Goal: Information Seeking & Learning: Learn about a topic

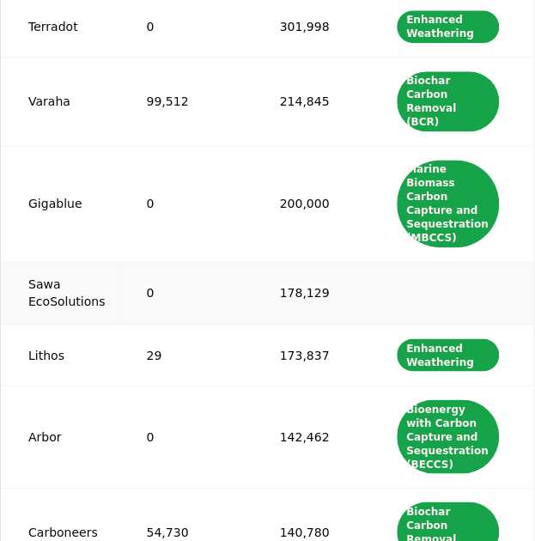
scroll to position [0, 20]
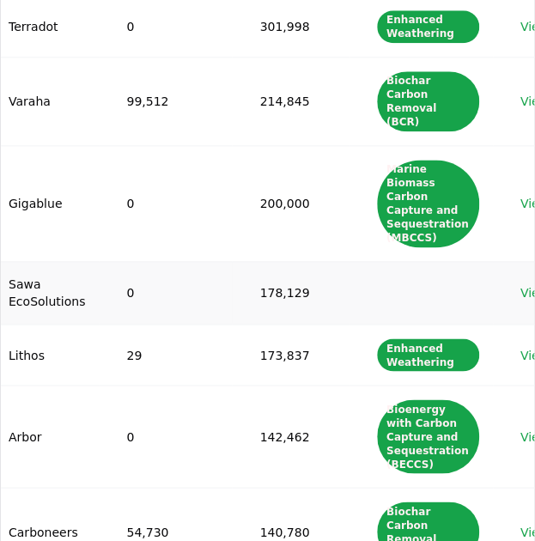
click at [30, 293] on td "Sawa EcoSolutions" at bounding box center [40, 292] width 118 height 63
click at [29, 291] on td "Sawa EcoSolutions" at bounding box center [40, 292] width 118 height 63
copy td "Sawa EcoSolutions"
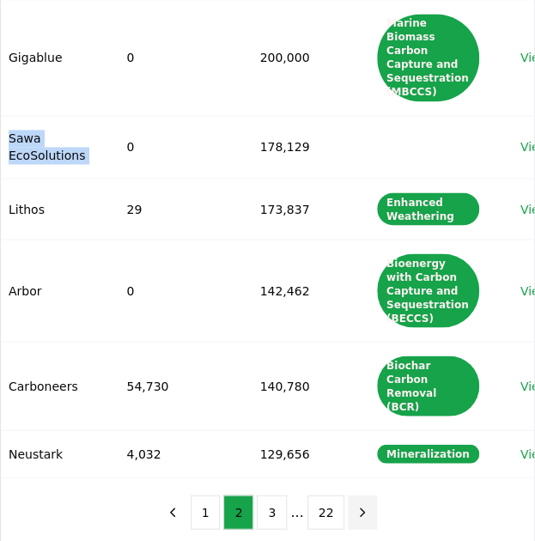
click at [361, 514] on icon "next page" at bounding box center [362, 511] width 15 height 15
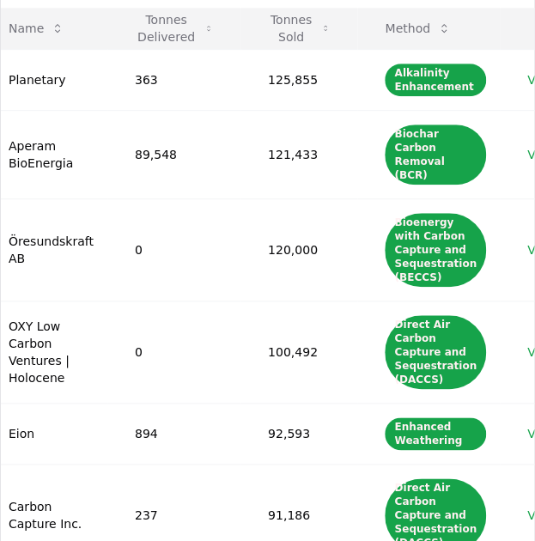
scroll to position [231, 0]
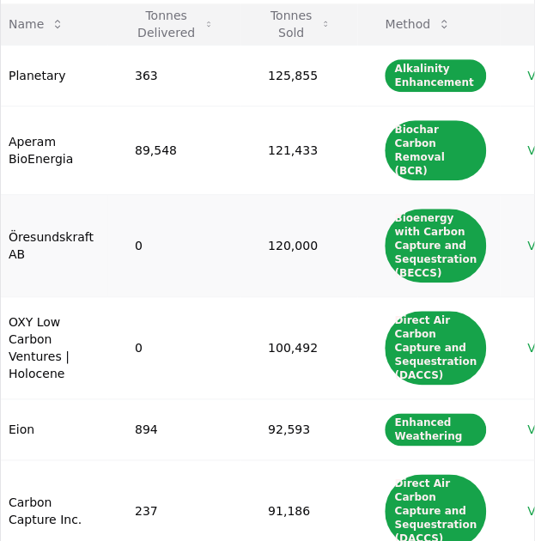
click at [22, 237] on td "Öresundskraft AB" at bounding box center [44, 245] width 126 height 102
drag, startPoint x: 22, startPoint y: 237, endPoint x: 24, endPoint y: 251, distance: 13.8
click at [24, 251] on td "Öresundskraft AB" at bounding box center [44, 245] width 126 height 102
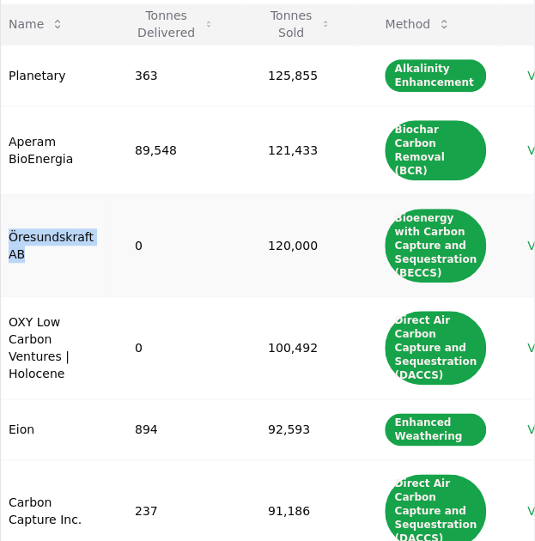
drag, startPoint x: 24, startPoint y: 251, endPoint x: 12, endPoint y: 235, distance: 19.6
click at [12, 235] on td "Öresundskraft AB" at bounding box center [44, 245] width 126 height 102
copy td "Öresundskraft AB"
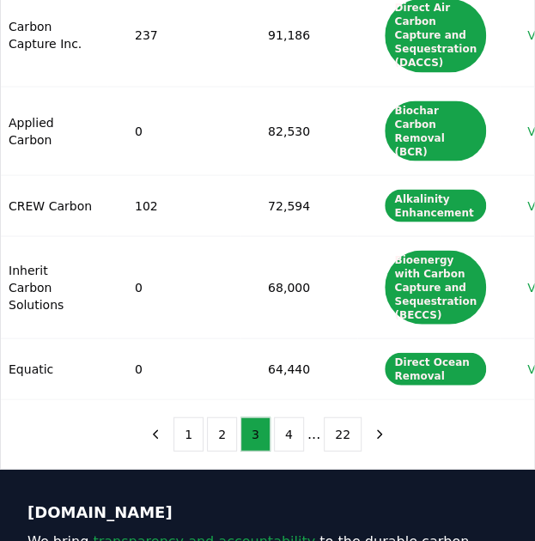
scroll to position [696, 0]
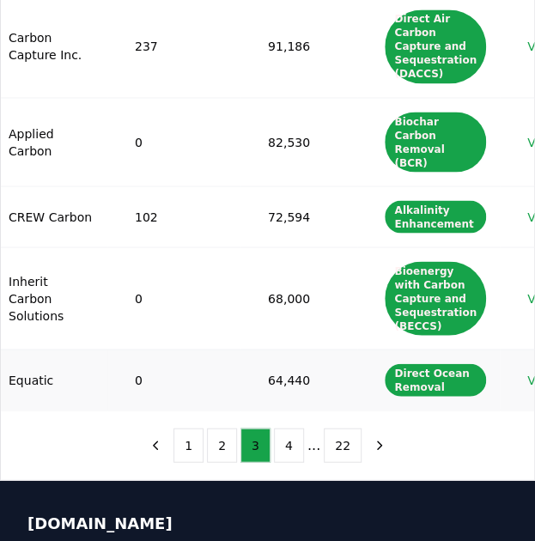
click at [11, 368] on td "Equatic" at bounding box center [44, 379] width 126 height 61
copy td "Equatic"
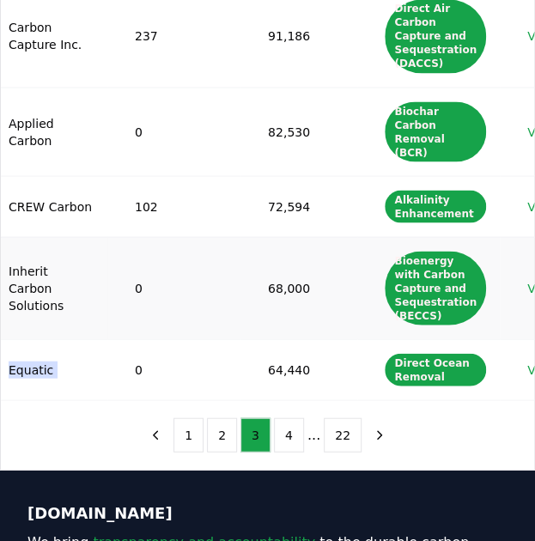
scroll to position [905, 0]
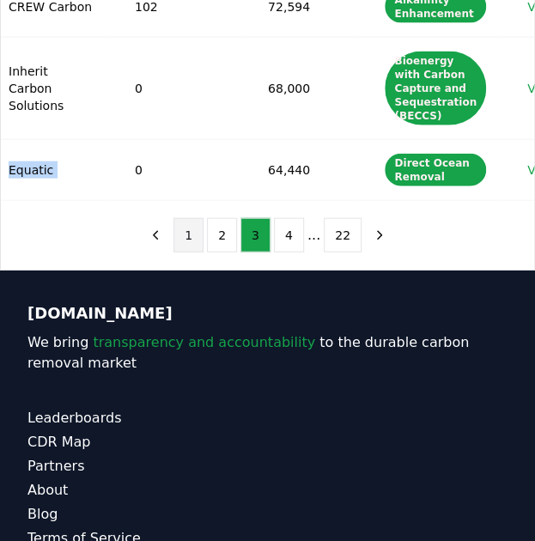
click at [196, 250] on button "1" at bounding box center [188, 235] width 30 height 34
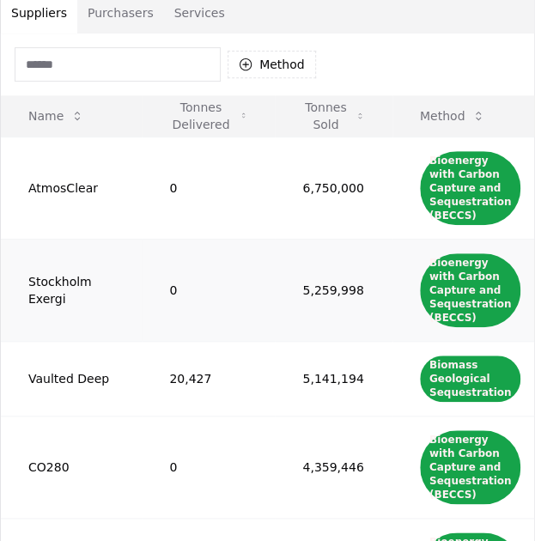
scroll to position [0, 0]
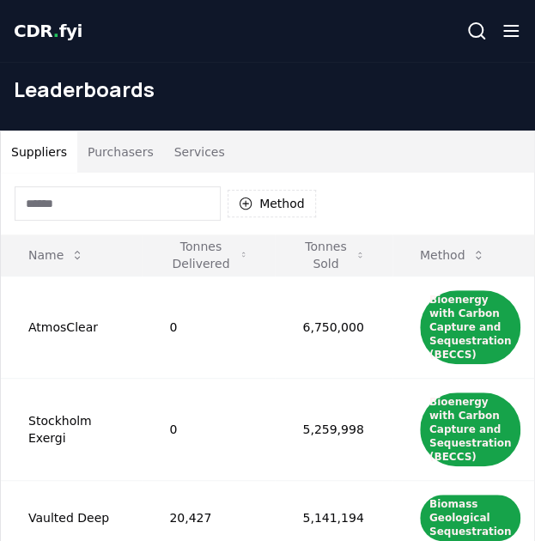
click at [29, 41] on span "CDR . fyi" at bounding box center [48, 31] width 69 height 21
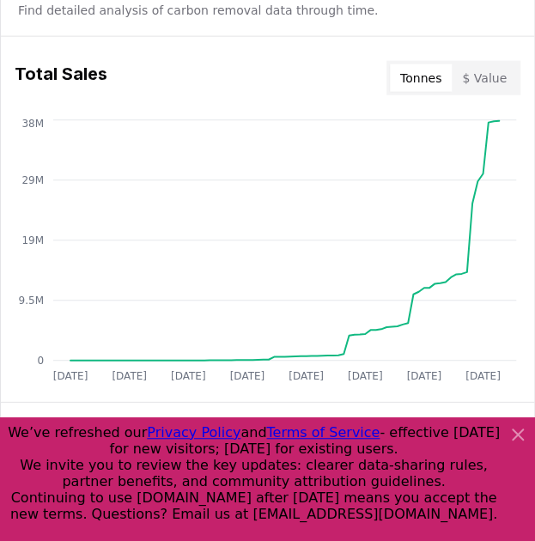
scroll to position [983, 0]
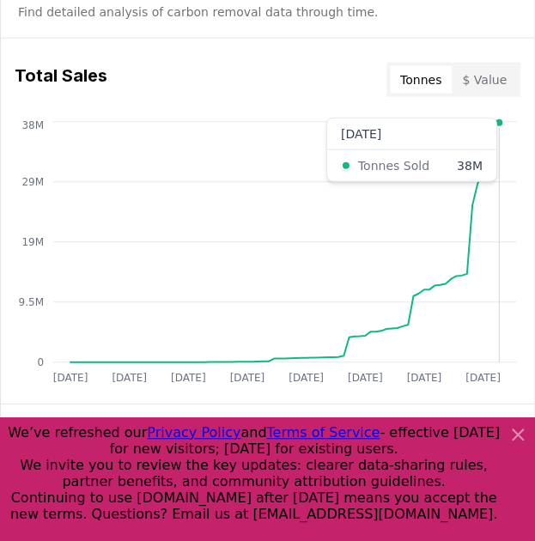
click at [498, 124] on circle at bounding box center [499, 123] width 9 height 9
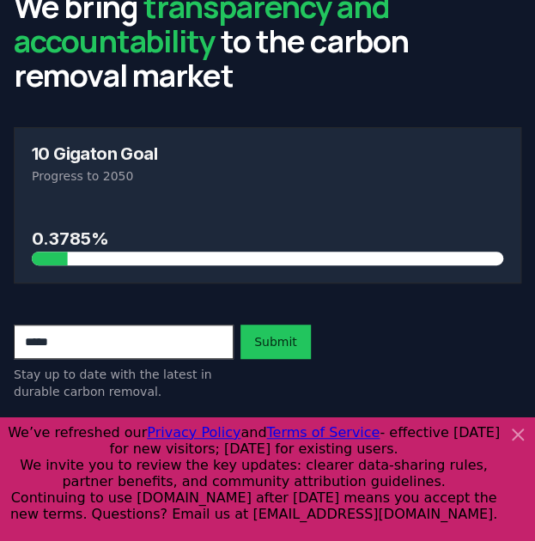
scroll to position [0, 0]
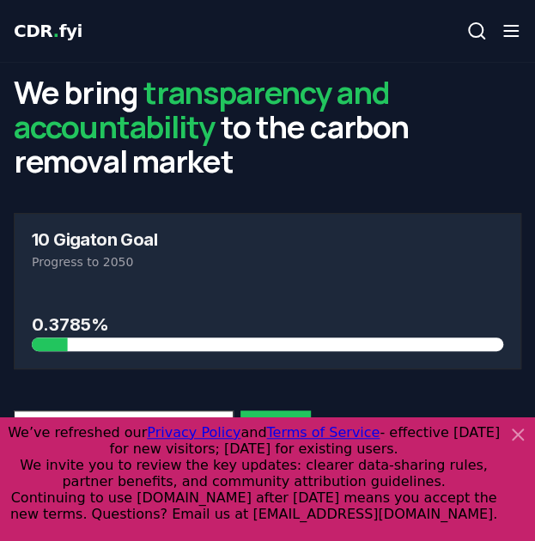
click at [510, 31] on line "button" at bounding box center [511, 31] width 14 height 0
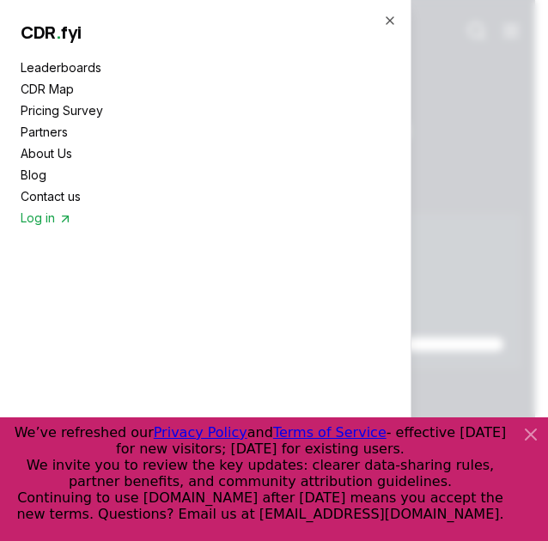
click at [79, 68] on link "Leaderboards" at bounding box center [205, 67] width 369 height 18
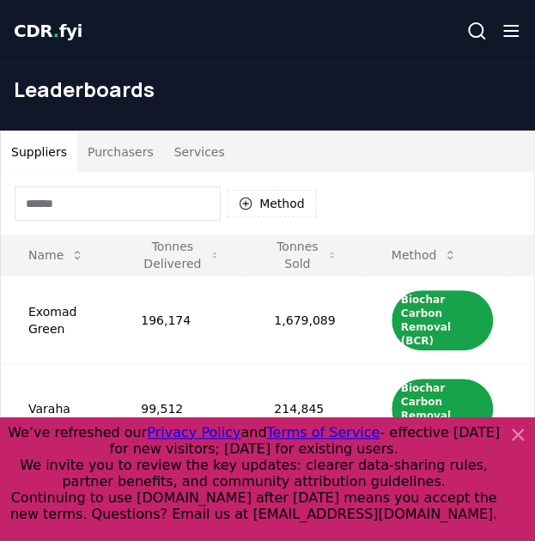
click at [101, 147] on button "Purchasers" at bounding box center [120, 151] width 87 height 41
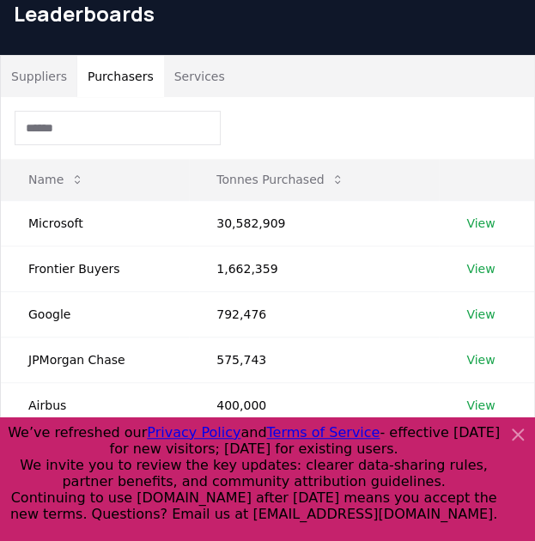
scroll to position [78, 0]
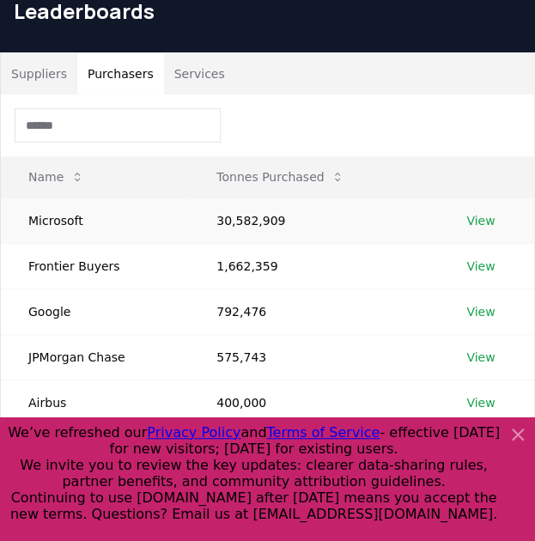
click at [226, 217] on td "30,582,909" at bounding box center [314, 221] width 250 height 46
copy td "30,582,909"
click at [222, 263] on td "1,662,359" at bounding box center [314, 266] width 250 height 46
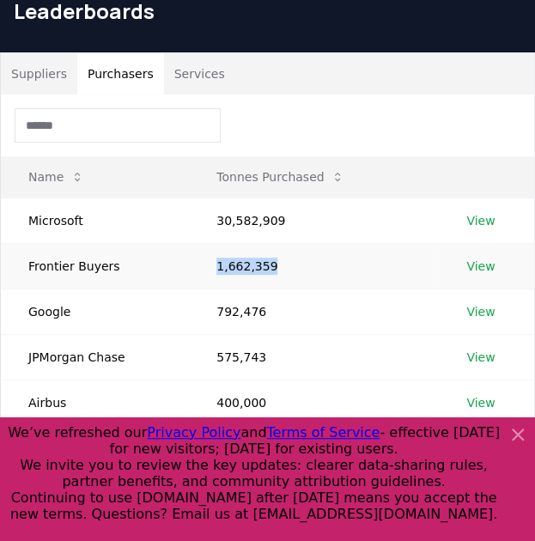
click at [222, 263] on td "1,662,359" at bounding box center [314, 266] width 250 height 46
copy td "1,662,359"
click at [222, 263] on td "1,662,359" at bounding box center [314, 266] width 250 height 46
click at [225, 308] on td "792,476" at bounding box center [314, 312] width 250 height 46
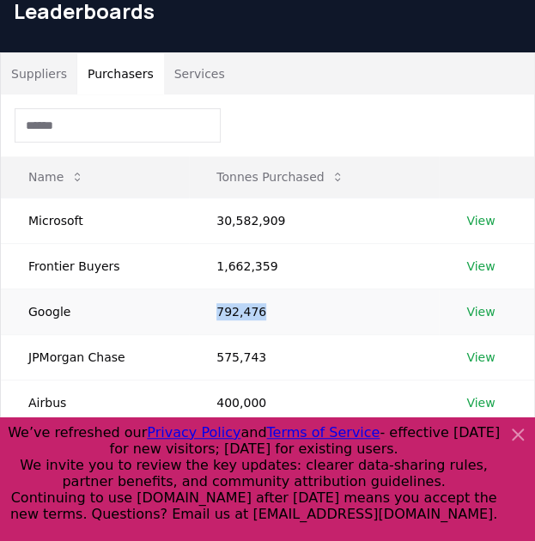
click at [225, 308] on td "792,476" at bounding box center [314, 312] width 250 height 46
copy td "792,476"
click at [230, 345] on td "575,743" at bounding box center [314, 357] width 250 height 46
click at [33, 222] on td "Microsoft" at bounding box center [95, 221] width 188 height 46
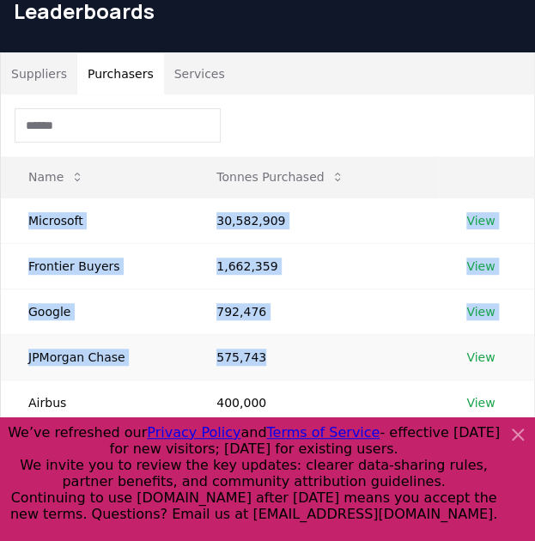
drag, startPoint x: 33, startPoint y: 222, endPoint x: 263, endPoint y: 362, distance: 268.7
click at [263, 362] on tbody "Microsoft 30,582,909 View Frontier Buyers 1,662,359 View Google 792,476 View JP…" at bounding box center [267, 425] width 533 height 455
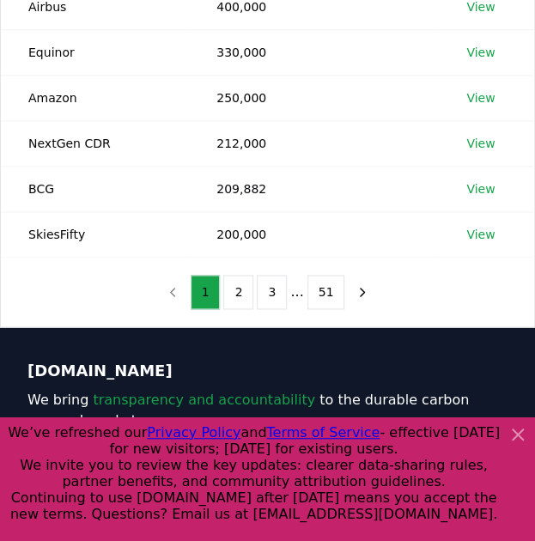
scroll to position [492, 0]
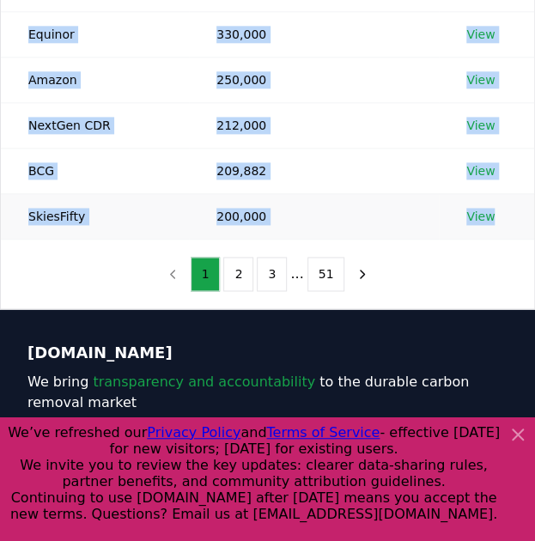
click at [508, 216] on td "View" at bounding box center [486, 216] width 95 height 46
copy tbody "Microsoft 30,582,909 View Frontier Buyers 1,662,359 View Google 792,476 View JP…"
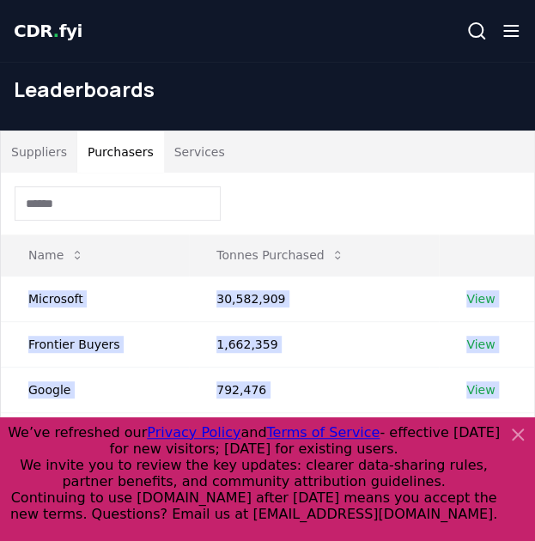
scroll to position [79, 0]
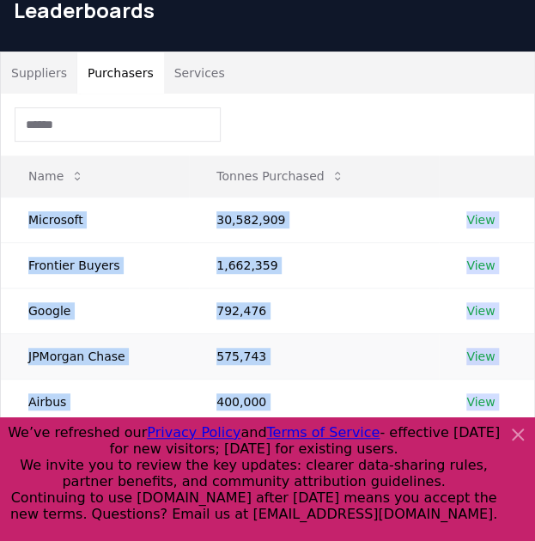
click at [347, 336] on td "575,743" at bounding box center [314, 356] width 250 height 46
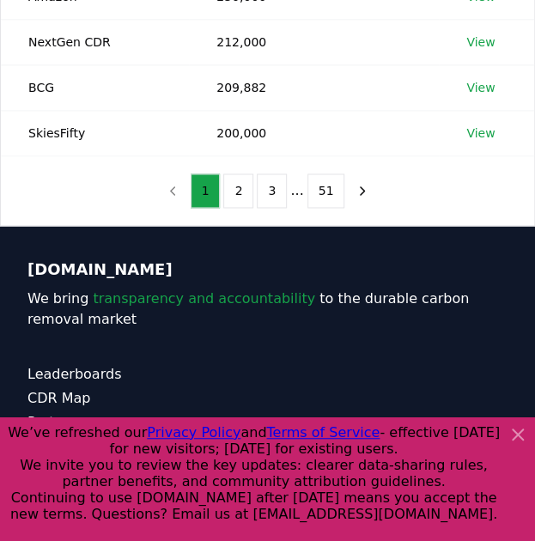
scroll to position [505, 0]
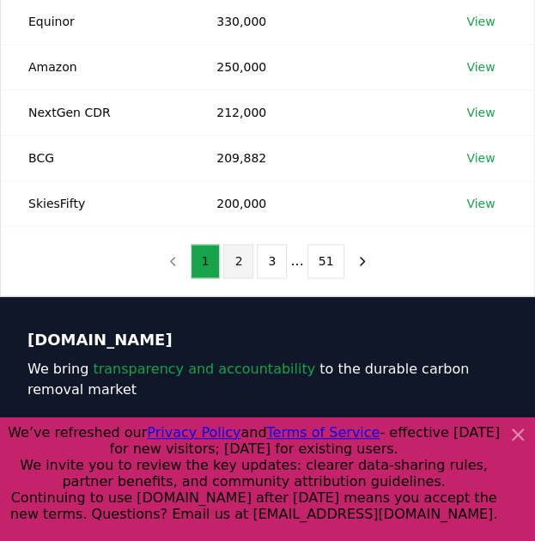
click at [236, 253] on button "2" at bounding box center [238, 261] width 30 height 34
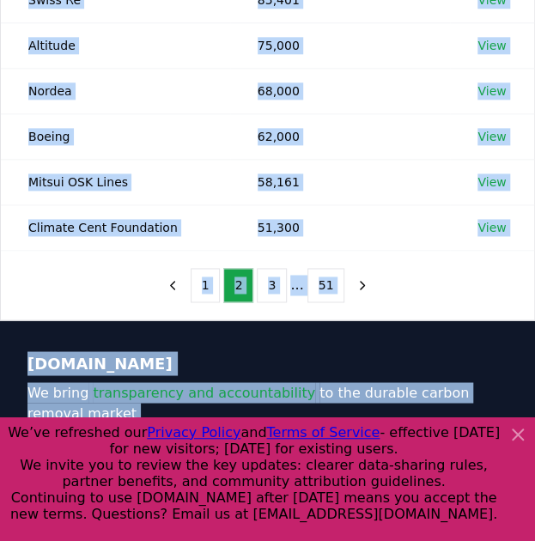
scroll to position [567, 0]
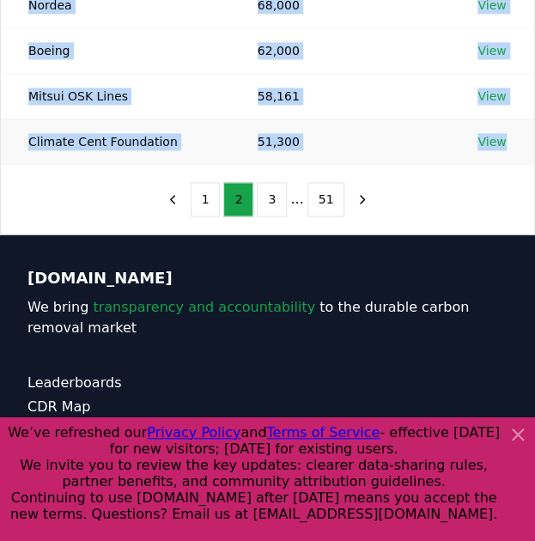
drag, startPoint x: 26, startPoint y: 114, endPoint x: 507, endPoint y: 129, distance: 481.2
copy tbody "Stripe 179,575 View Offset8 Capital 178,129 View Shopify 154,240 View Wihlborgs…"
click at [279, 195] on button "3" at bounding box center [272, 199] width 30 height 34
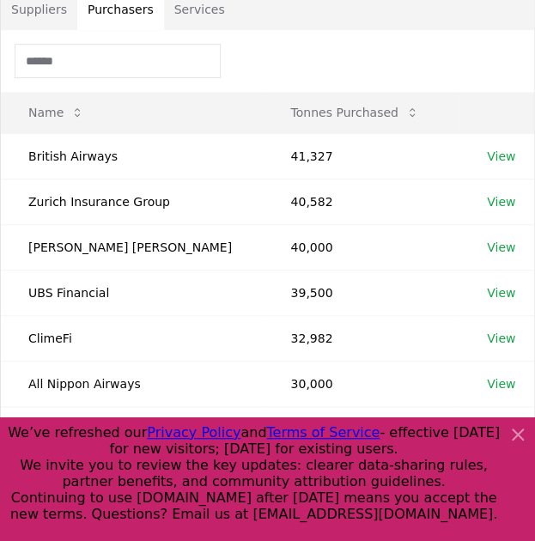
scroll to position [204, 0]
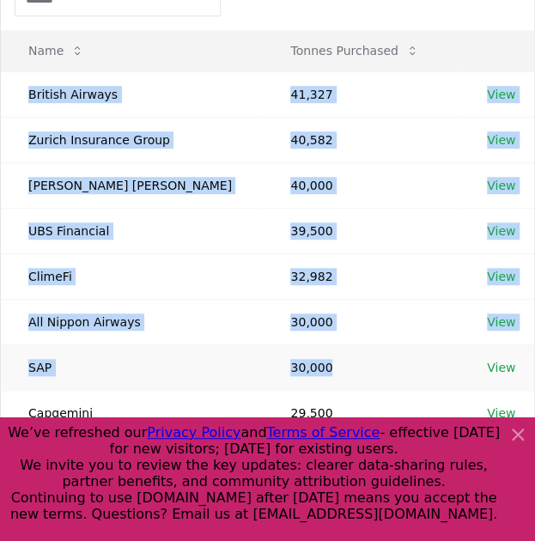
drag, startPoint x: 27, startPoint y: 91, endPoint x: 474, endPoint y: 361, distance: 521.7
click at [474, 361] on tbody "British Airways 41,327 View Zurich Insurance Group 40,582 View [PERSON_NAME] [P…" at bounding box center [267, 298] width 533 height 455
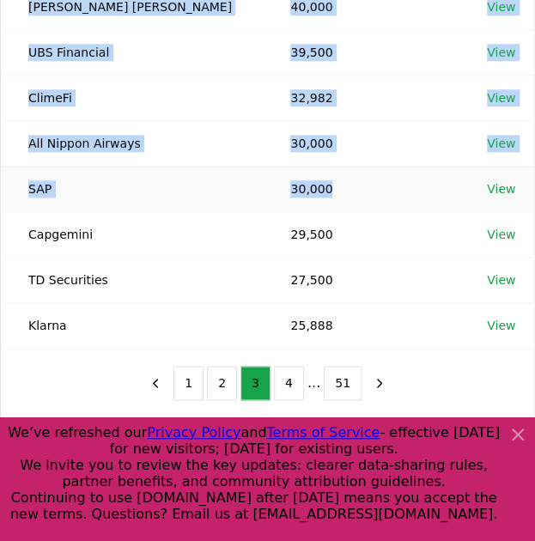
scroll to position [386, 0]
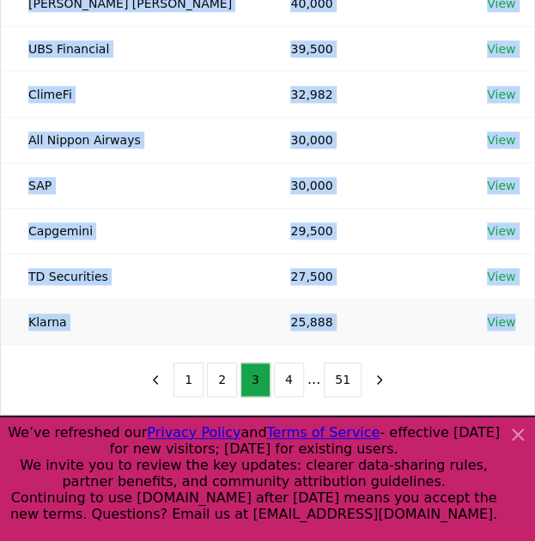
click at [509, 319] on td "View" at bounding box center [496, 322] width 75 height 46
copy tbody "British Airways 41,327 View Zurich Insurance Group 40,582 View [PERSON_NAME] [P…"
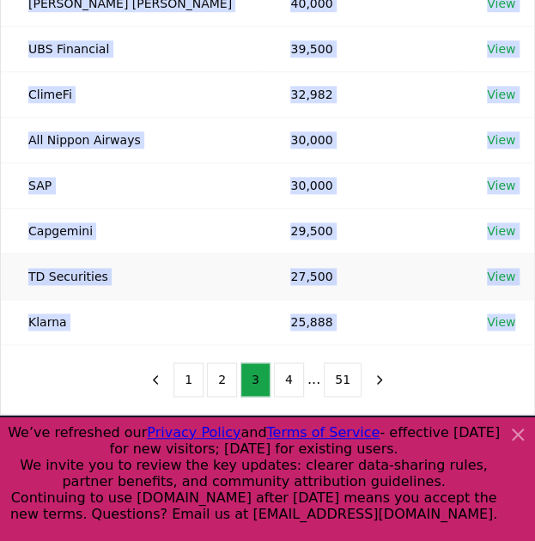
scroll to position [0, 0]
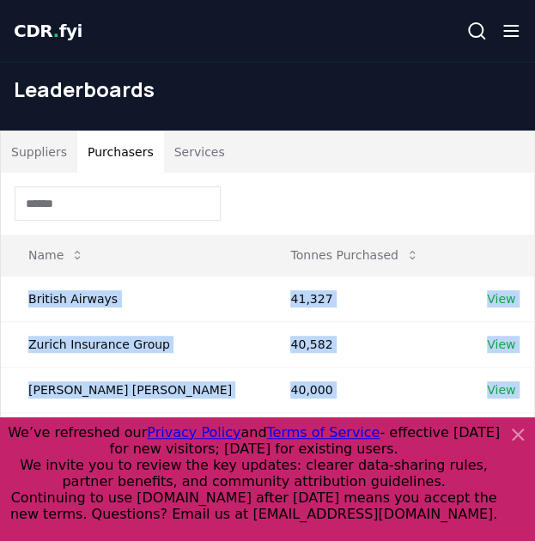
click at [53, 25] on span "." at bounding box center [56, 31] width 6 height 21
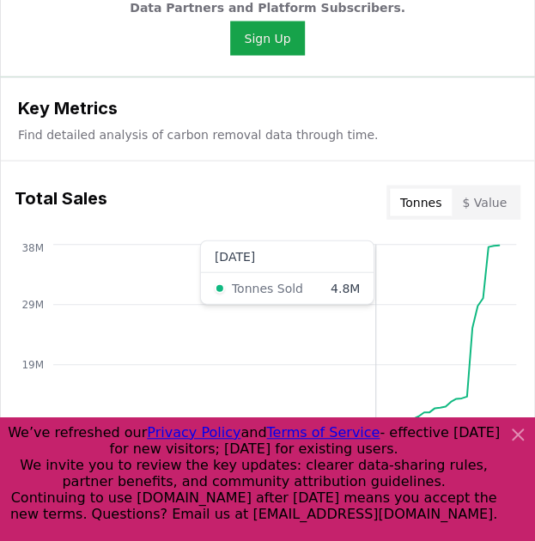
scroll to position [861, 0]
